Goal: Task Accomplishment & Management: Use online tool/utility

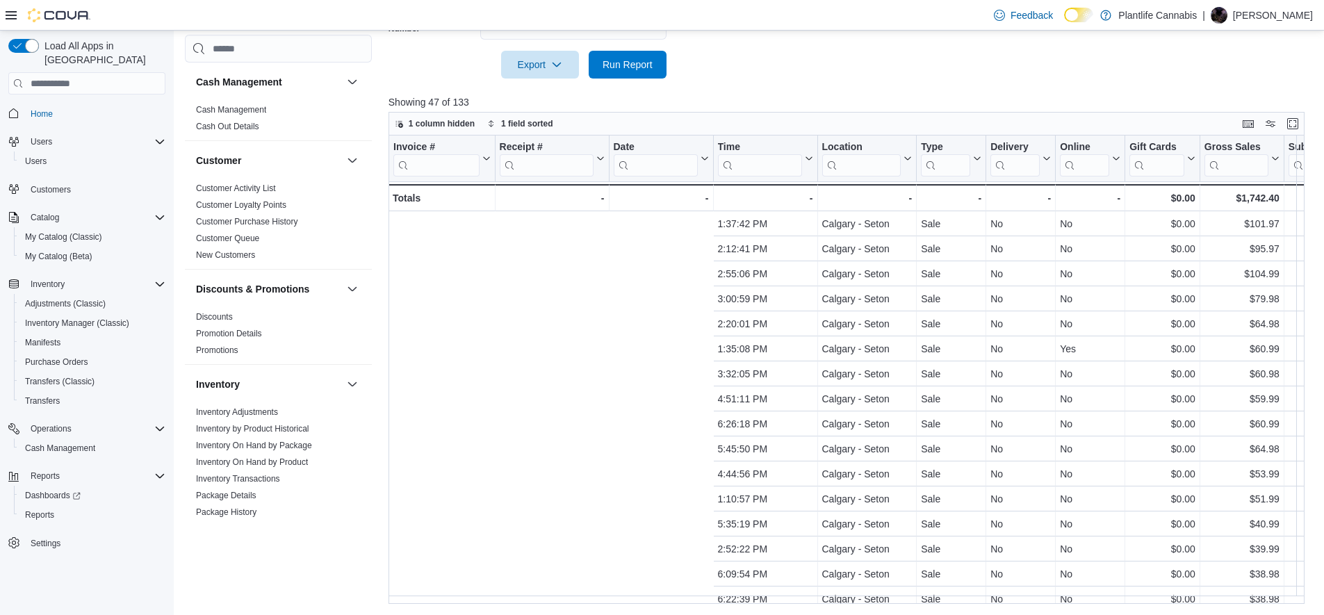
scroll to position [0, 459]
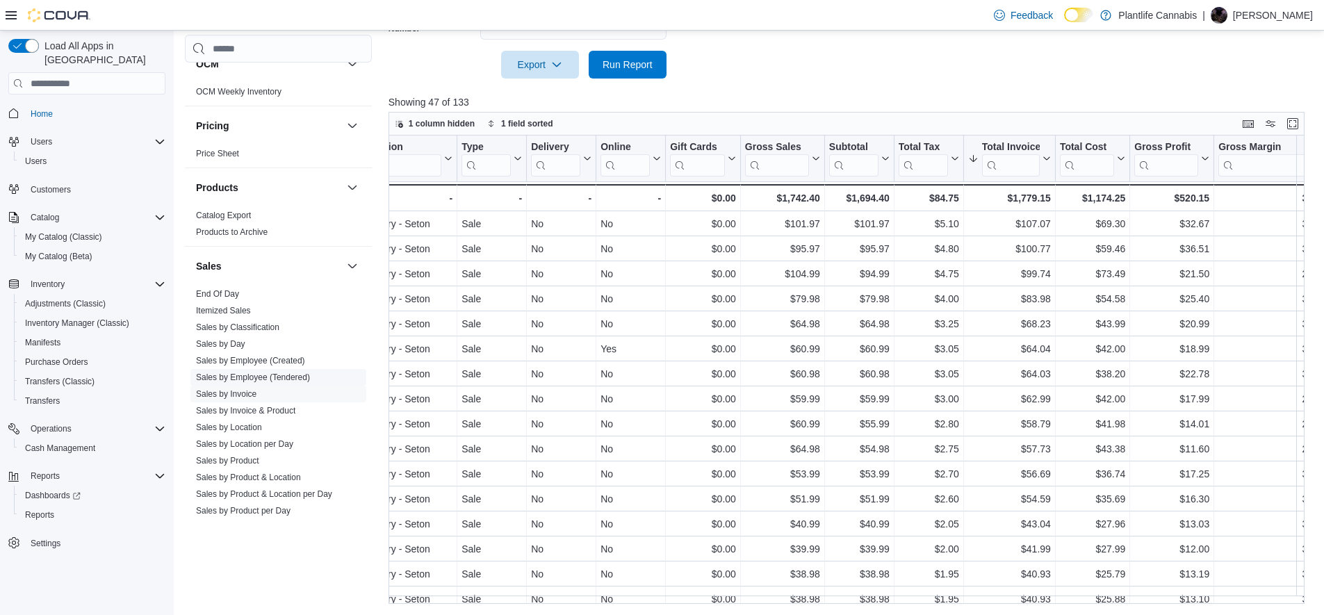
click at [288, 373] on link "Sales by Employee (Tendered)" at bounding box center [253, 378] width 114 height 10
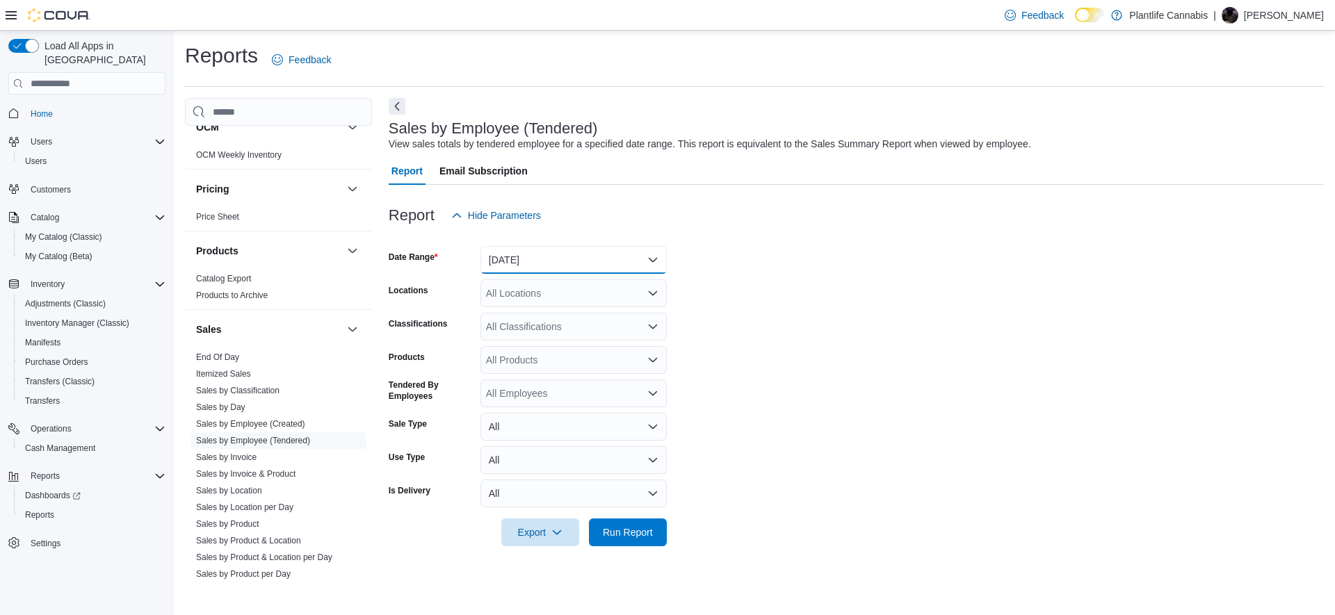
click at [514, 256] on button "[DATE]" at bounding box center [573, 260] width 186 height 28
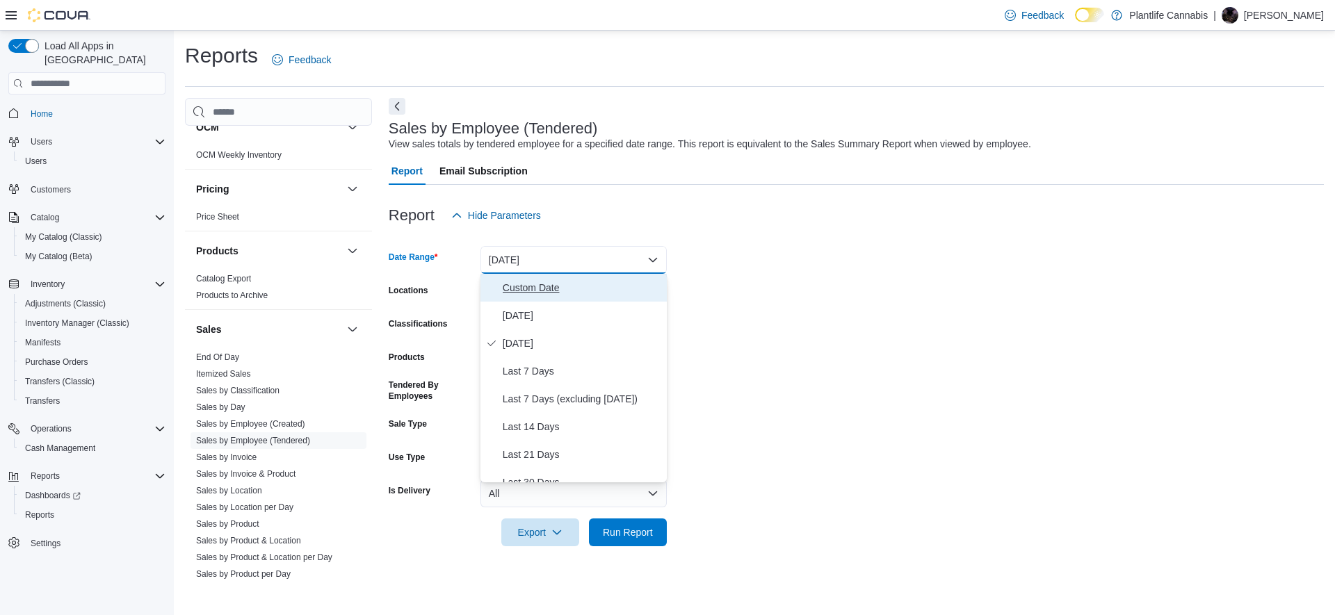
click at [525, 287] on span "Custom Date" at bounding box center [582, 287] width 158 height 17
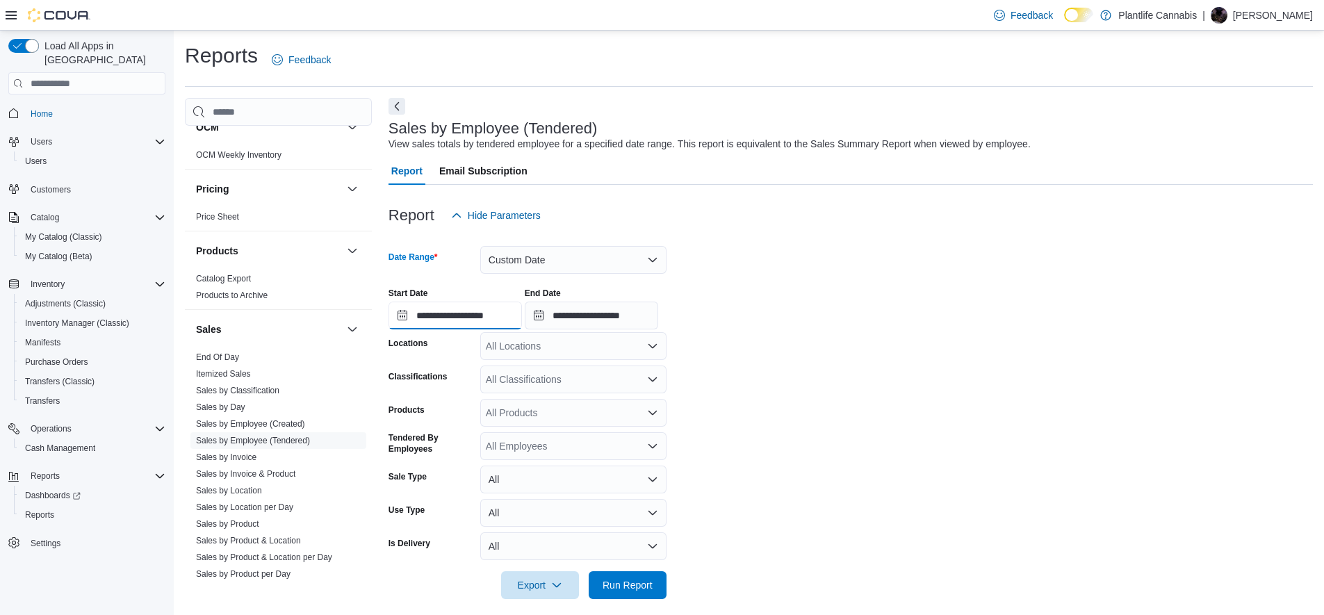
click at [496, 316] on input "**********" at bounding box center [455, 316] width 133 height 28
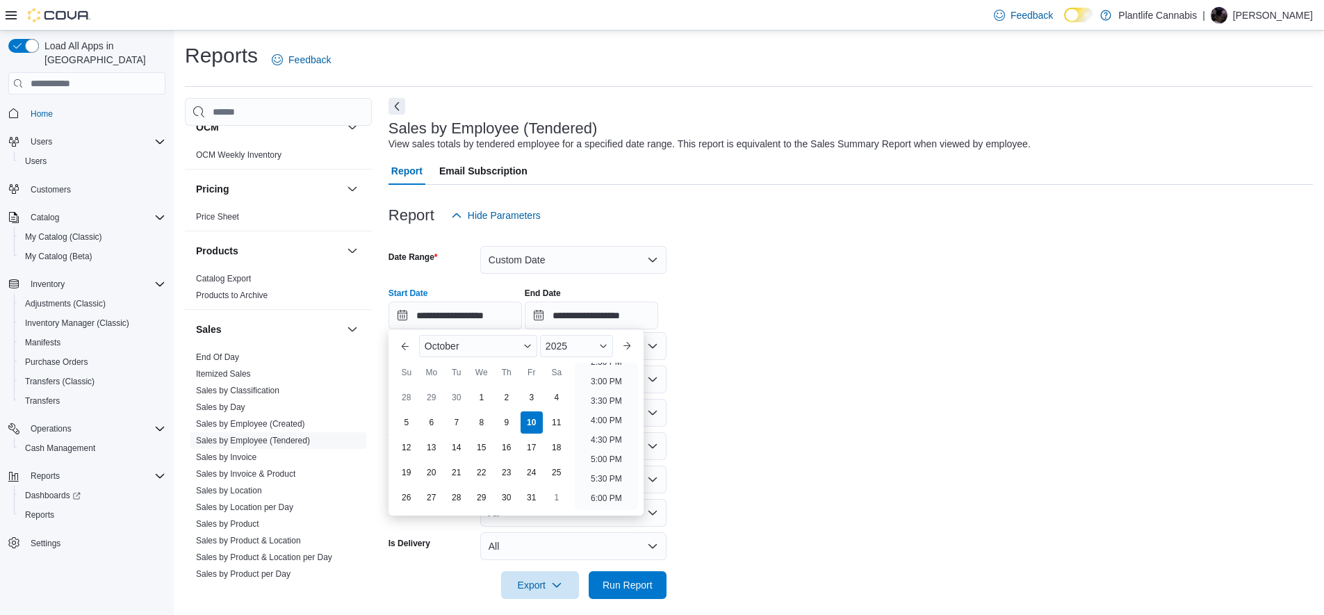
scroll to position [580, 0]
click at [614, 490] on li "6:00 PM" at bounding box center [606, 494] width 42 height 17
type input "**********"
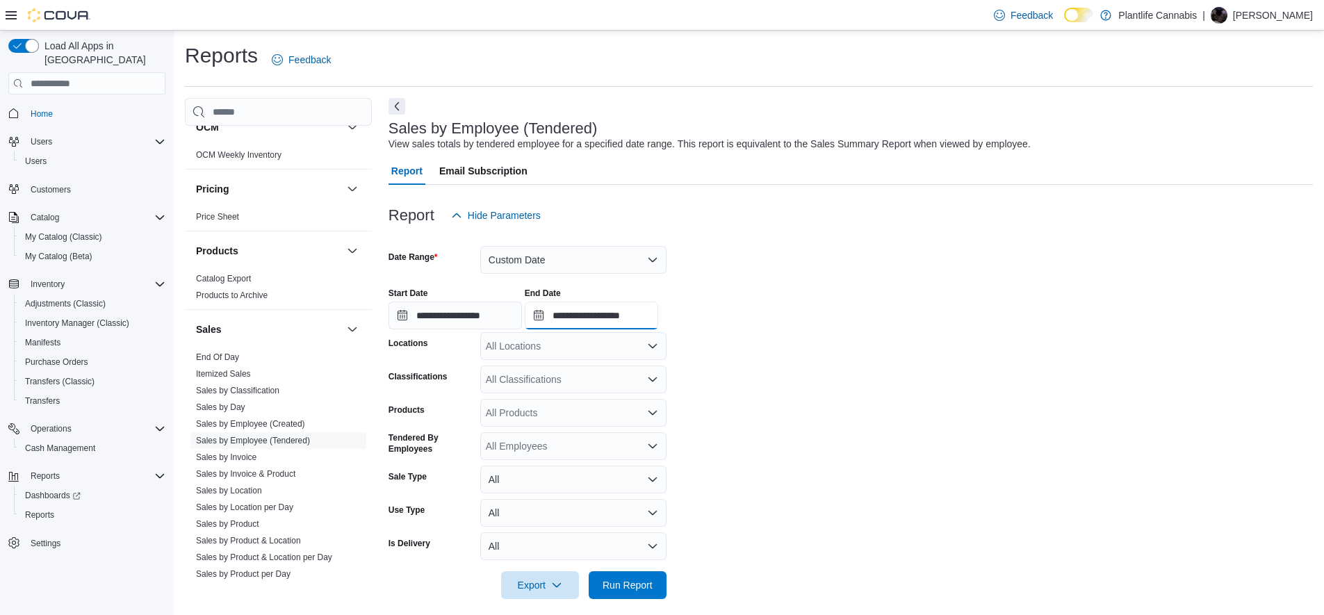
click at [644, 315] on input "**********" at bounding box center [591, 316] width 133 height 28
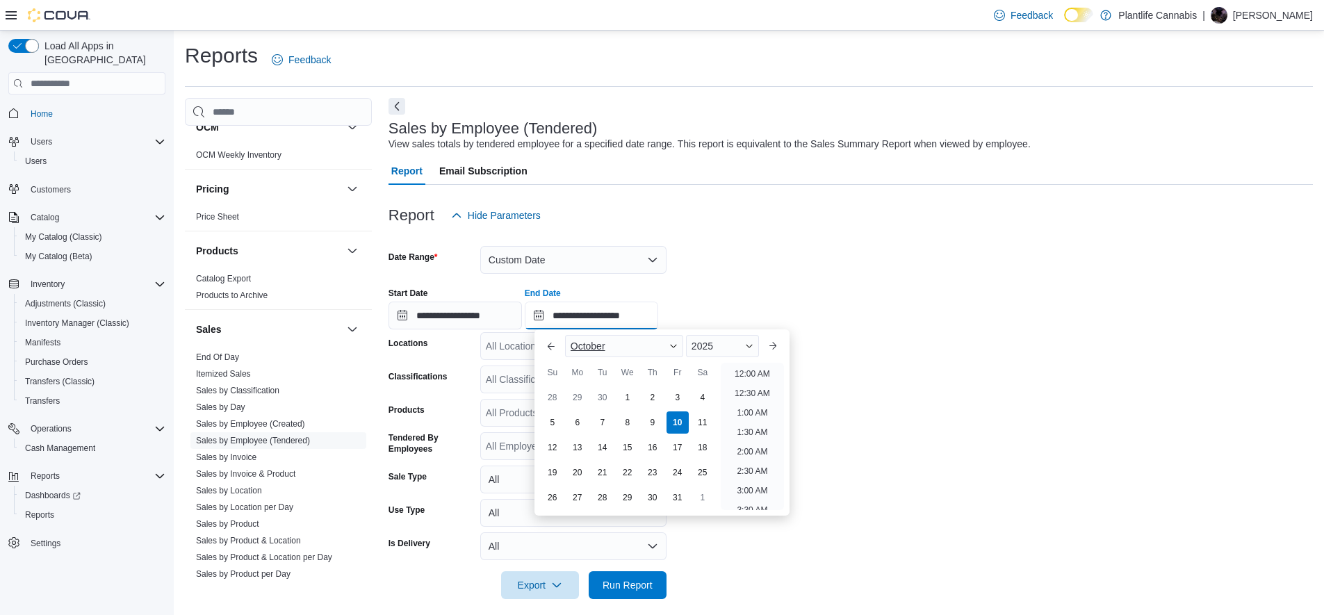
scroll to position [790, 0]
click at [756, 366] on li "8:00 PM" at bounding box center [752, 362] width 42 height 17
type input "**********"
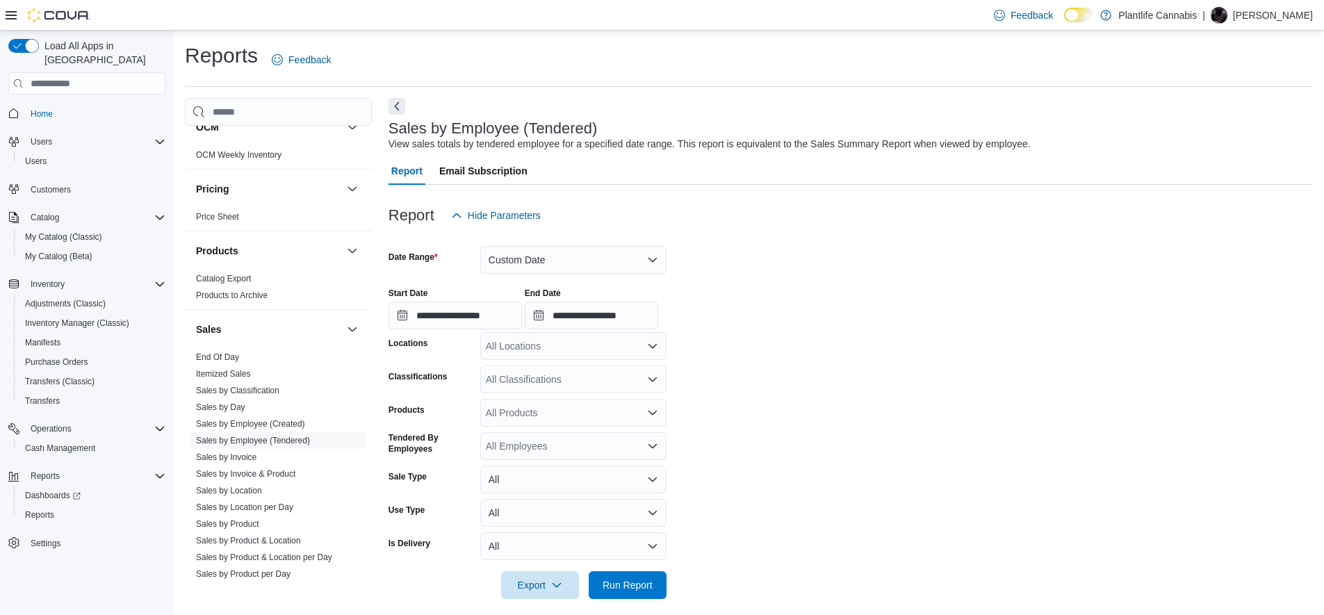
drag, startPoint x: 525, startPoint y: 331, endPoint x: 531, endPoint y: 341, distance: 11.2
click at [526, 332] on div at bounding box center [851, 330] width 924 height 3
click at [531, 345] on div "All Locations" at bounding box center [573, 346] width 186 height 28
type input "***"
click at [539, 368] on span "Calgary - Seton" at bounding box center [550, 370] width 67 height 14
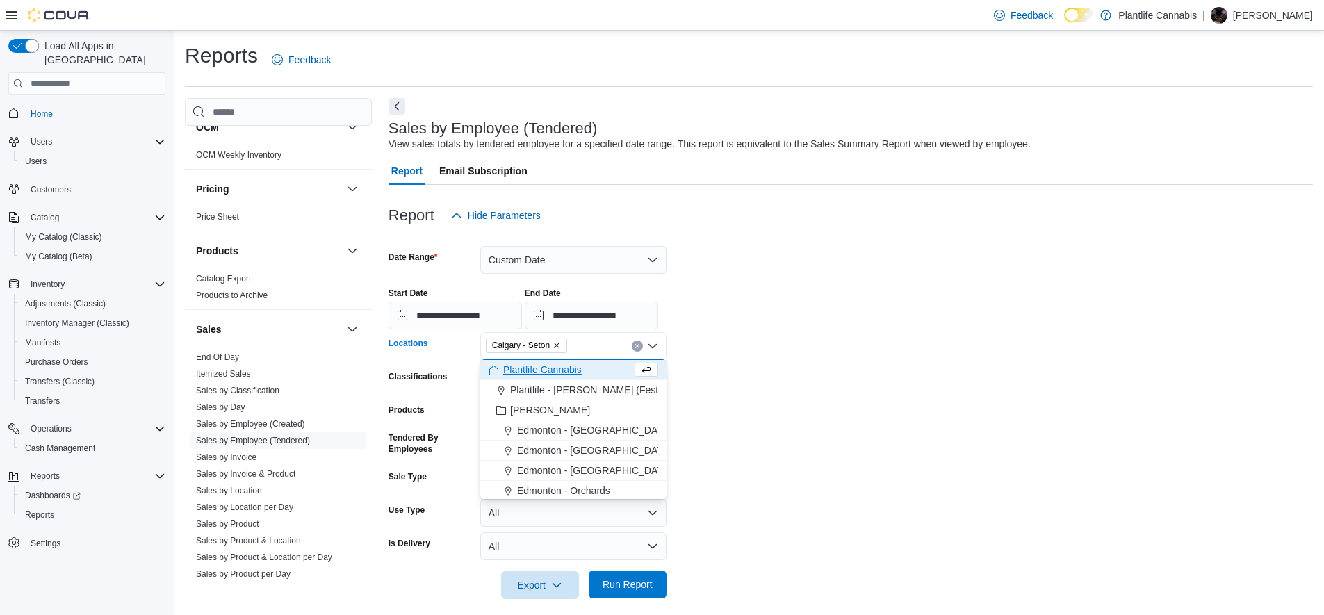
click at [647, 587] on span "Run Report" at bounding box center [628, 585] width 50 height 14
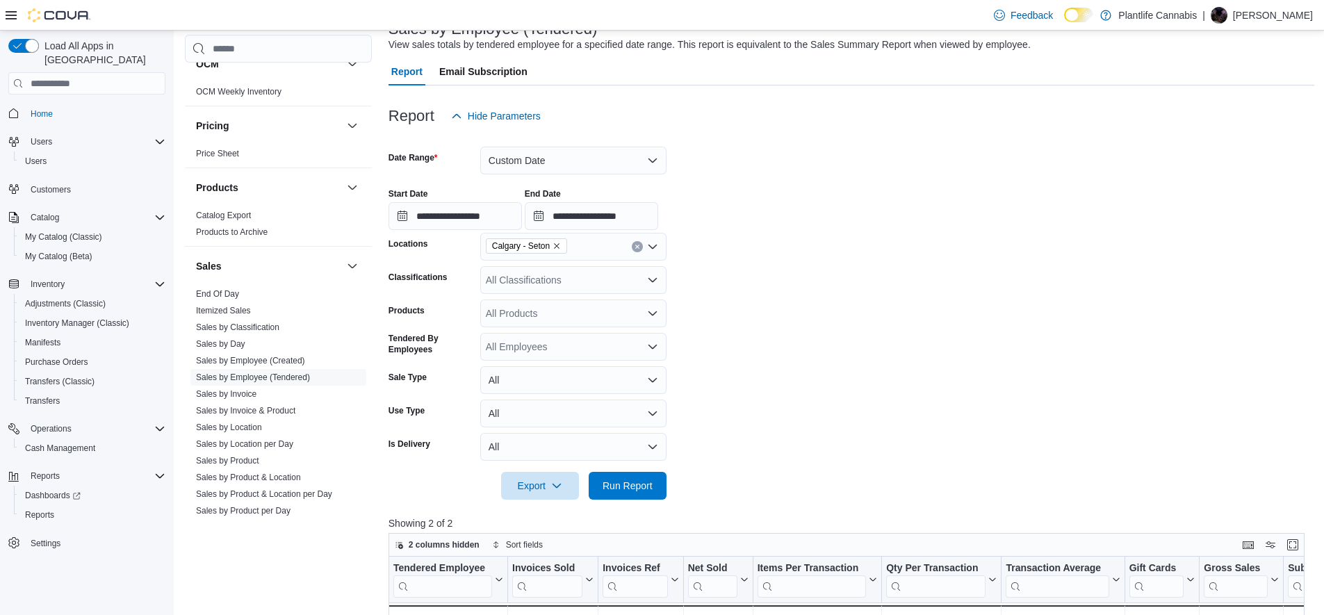
scroll to position [82, 0]
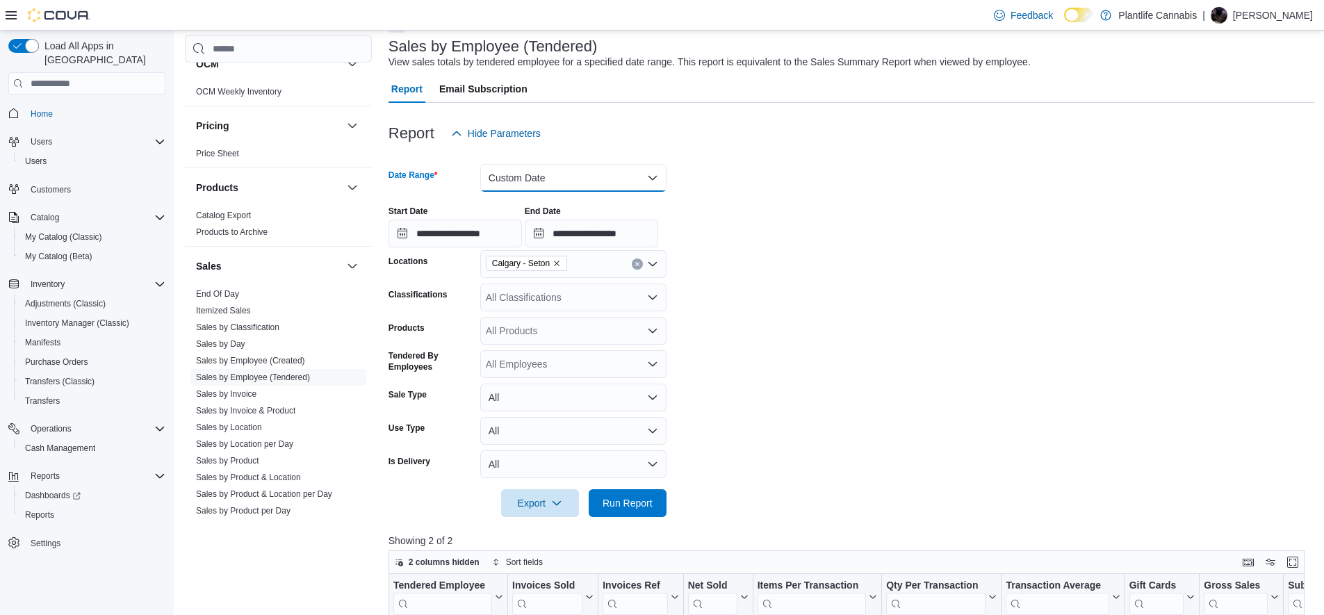
click at [530, 170] on button "Custom Date" at bounding box center [573, 178] width 186 height 28
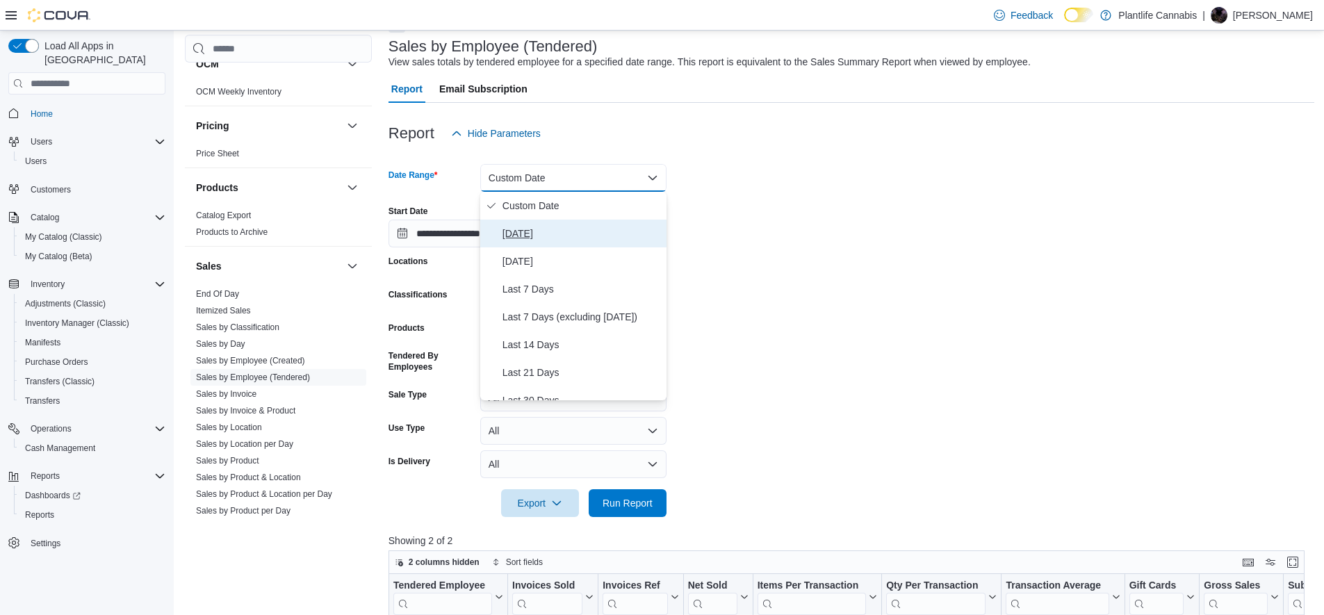
click at [528, 233] on span "[DATE]" at bounding box center [582, 233] width 158 height 17
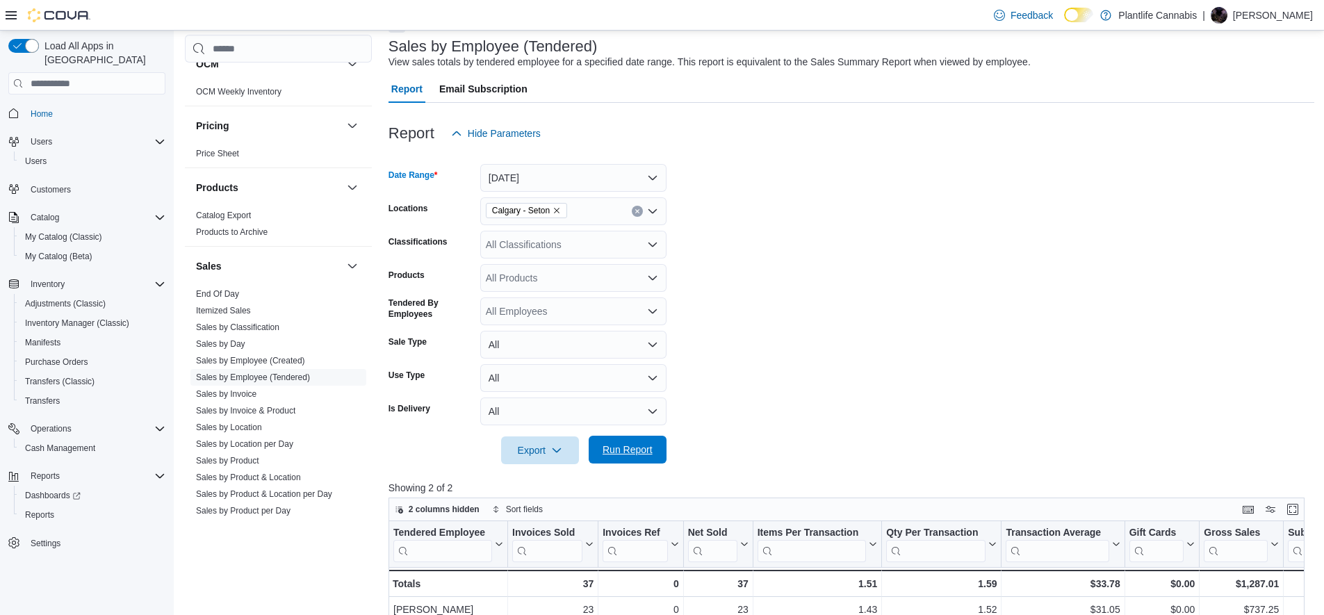
click at [644, 446] on span "Run Report" at bounding box center [628, 450] width 50 height 14
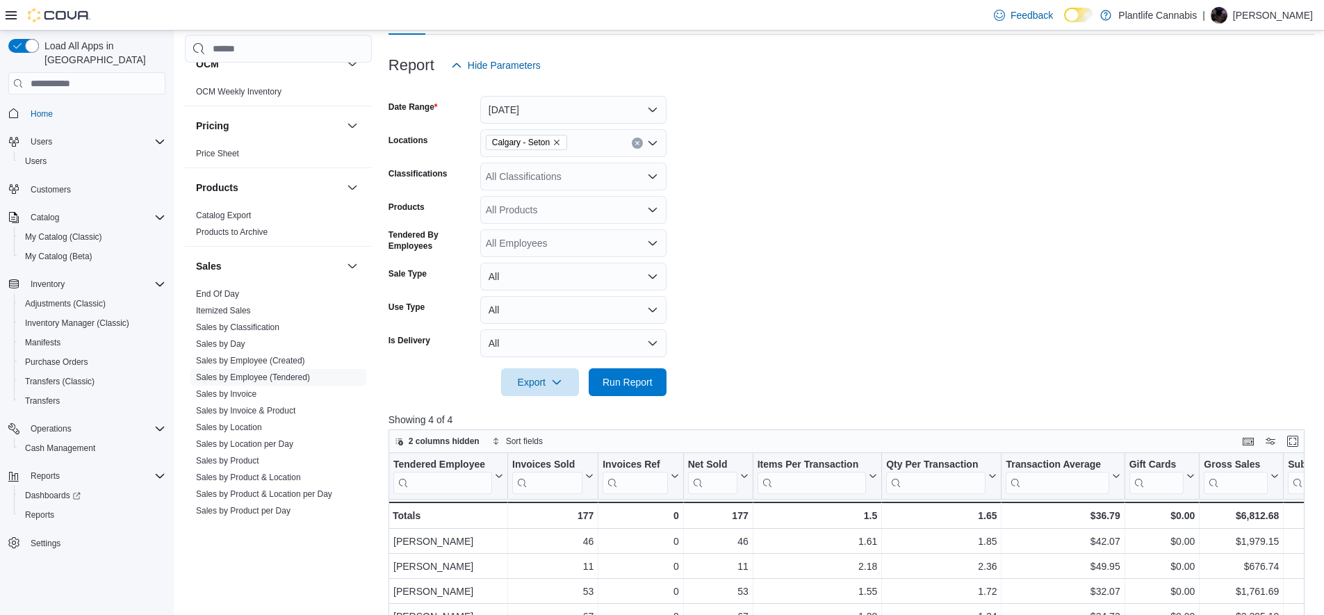
scroll to position [348, 0]
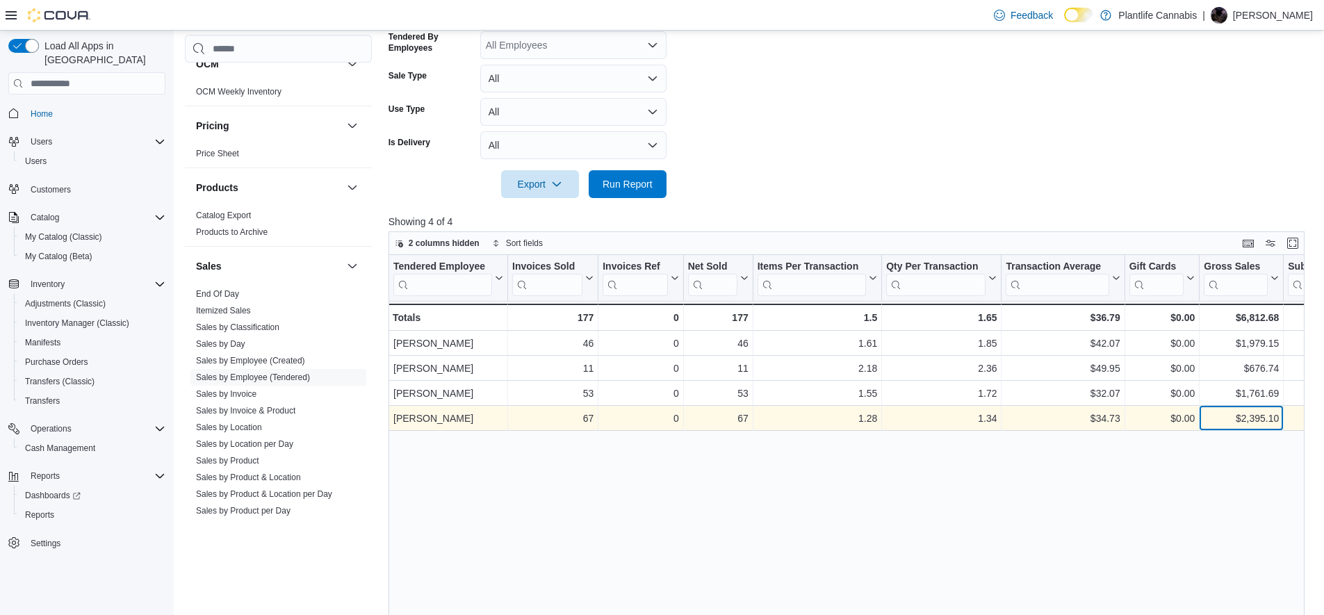
click at [1275, 416] on div "$2,395.10" at bounding box center [1241, 418] width 75 height 17
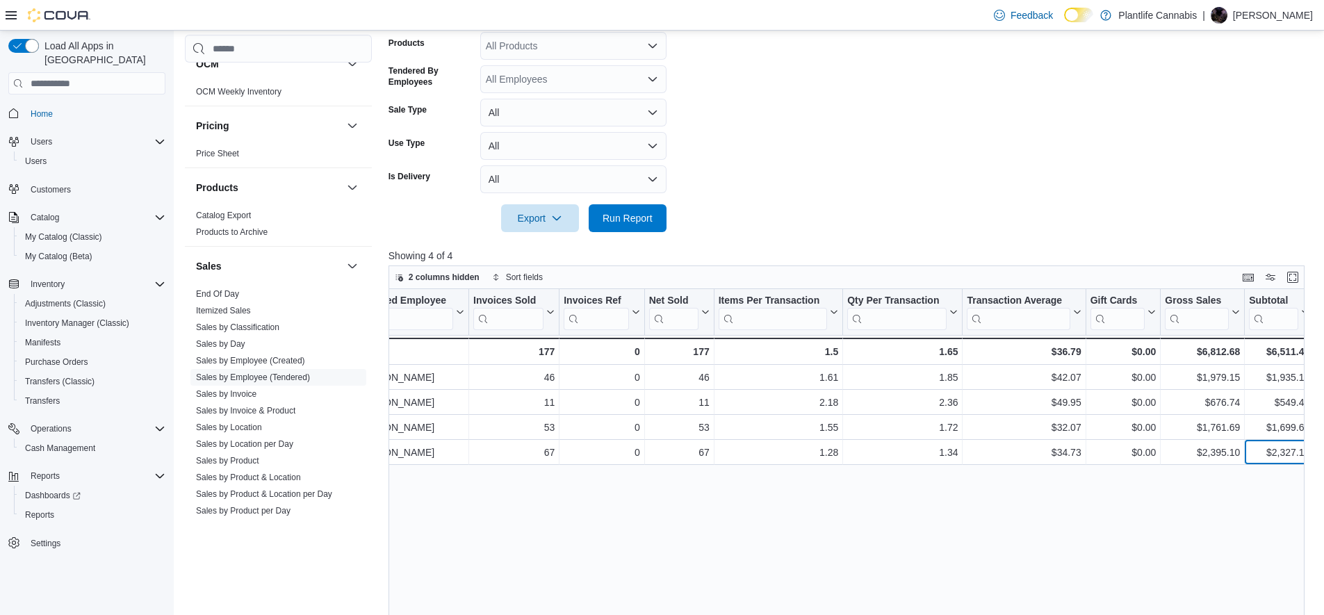
scroll to position [142, 0]
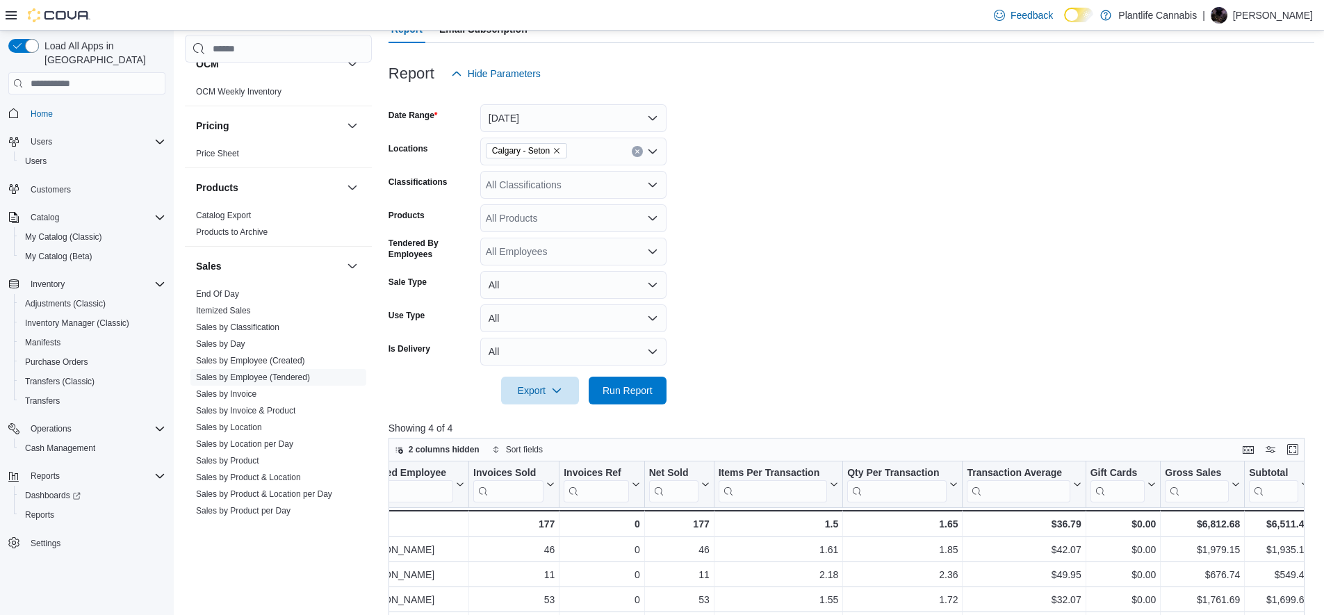
click at [527, 187] on div "All Classifications" at bounding box center [573, 185] width 186 height 28
type input "***"
click at [535, 211] on span "Accessory Group" at bounding box center [547, 209] width 74 height 14
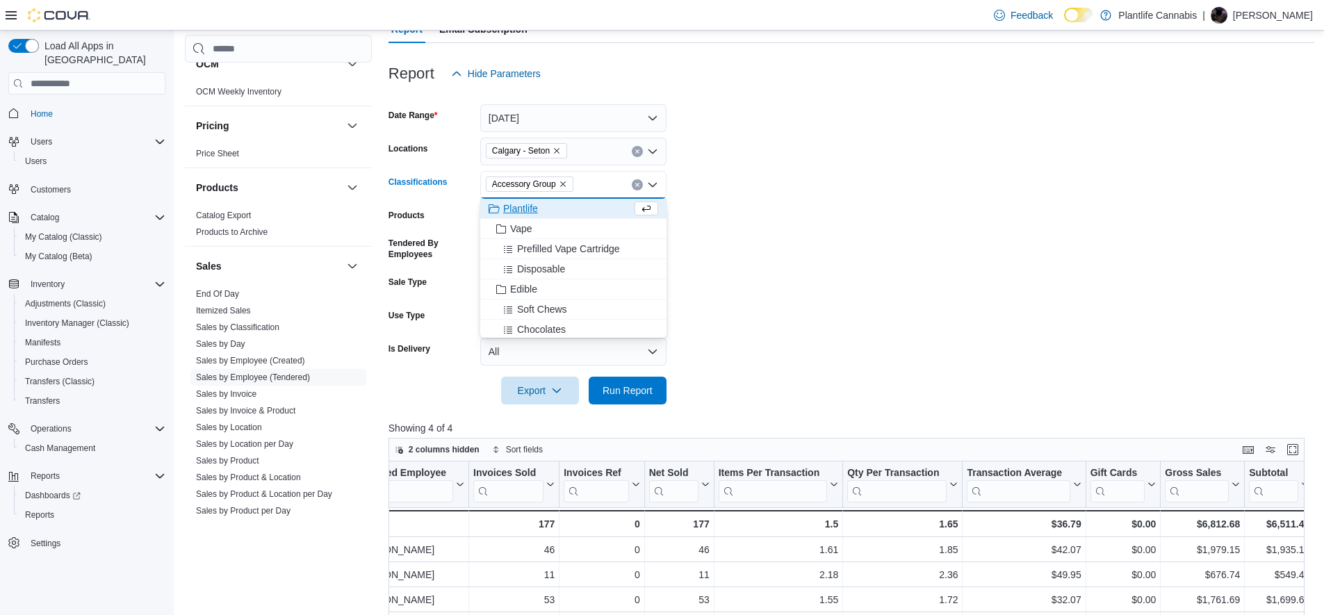
click at [808, 318] on form "Date Range [DATE] Locations [GEOGRAPHIC_DATA] - Seton Classifications Accessory…" at bounding box center [852, 246] width 926 height 317
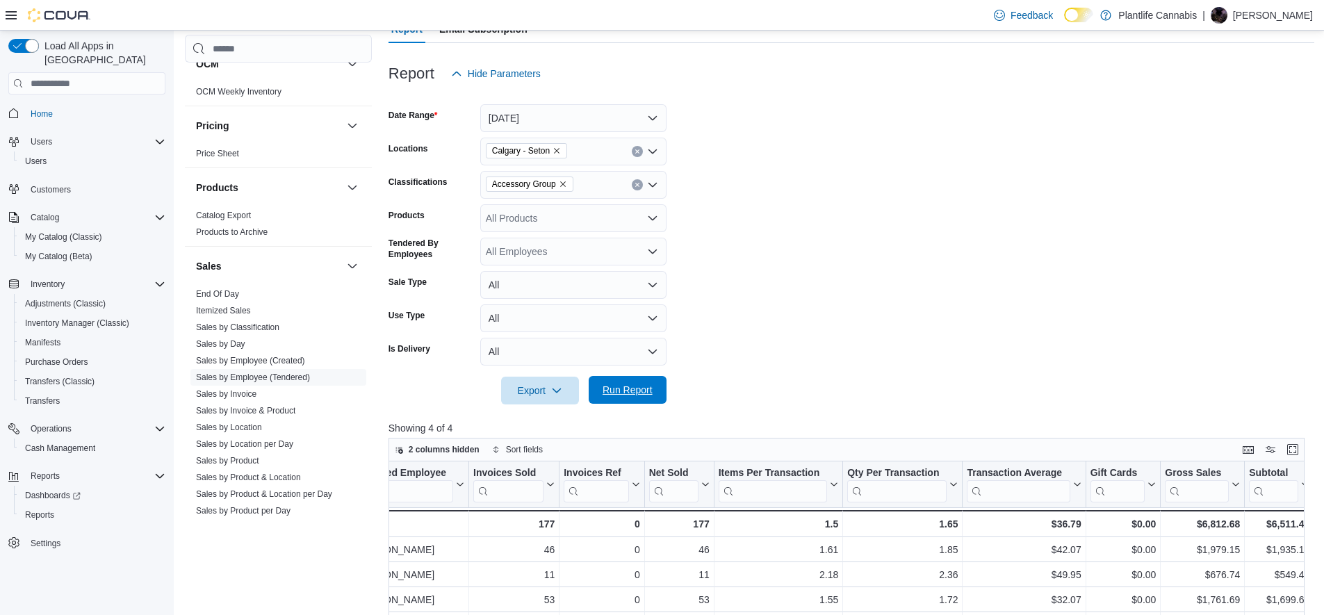
click at [635, 391] on span "Run Report" at bounding box center [628, 390] width 50 height 14
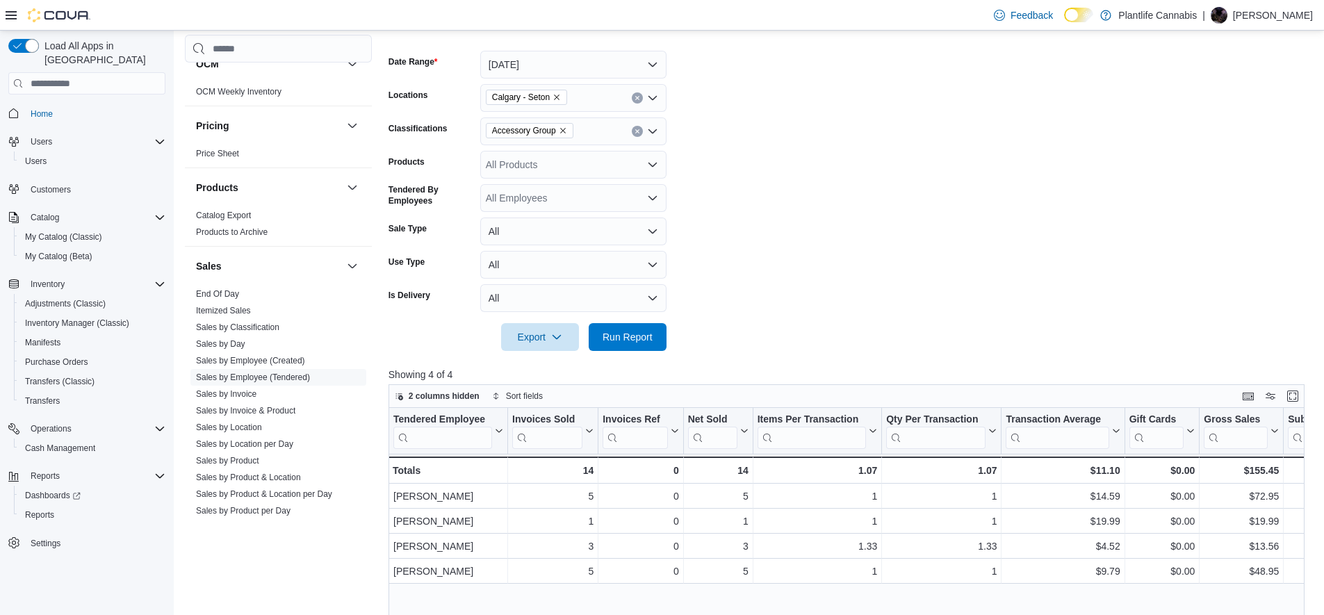
scroll to position [204, 0]
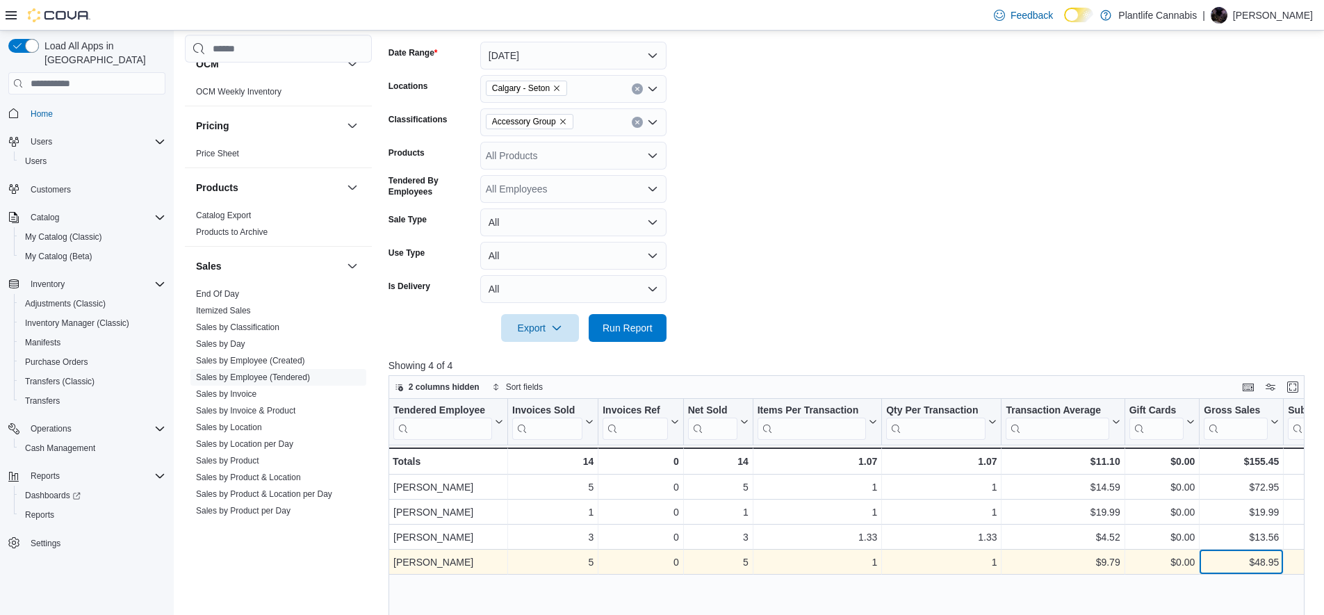
click at [1261, 566] on div "$48.95" at bounding box center [1241, 562] width 75 height 17
